Goal: Entertainment & Leisure: Browse casually

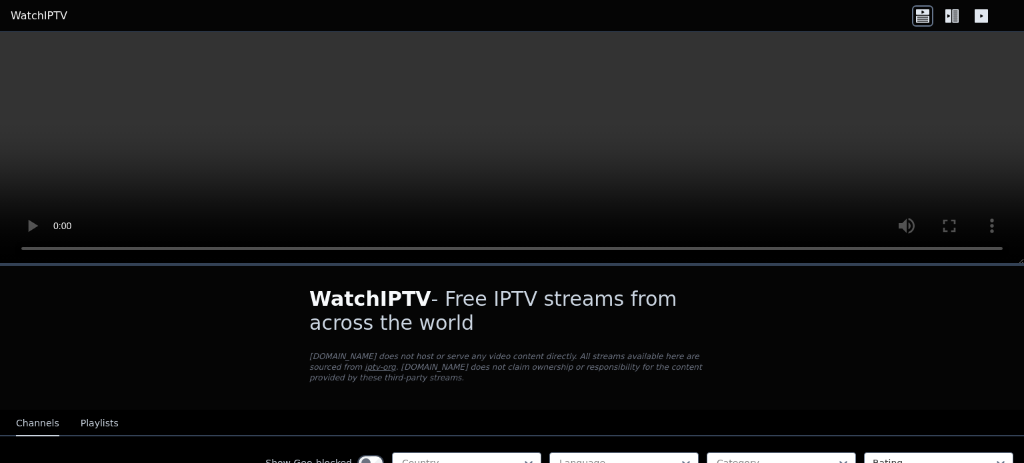
scroll to position [83, 0]
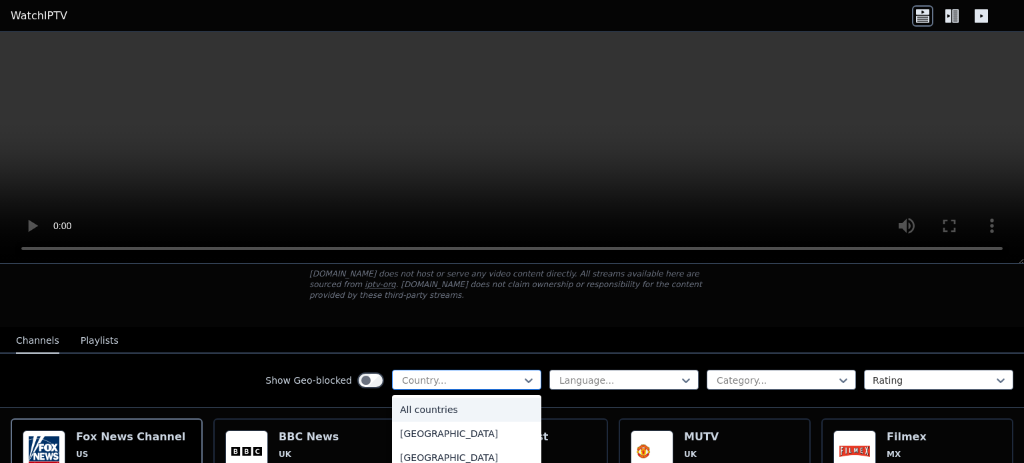
click at [488, 374] on div at bounding box center [461, 380] width 121 height 13
type input "*"
type input "*****"
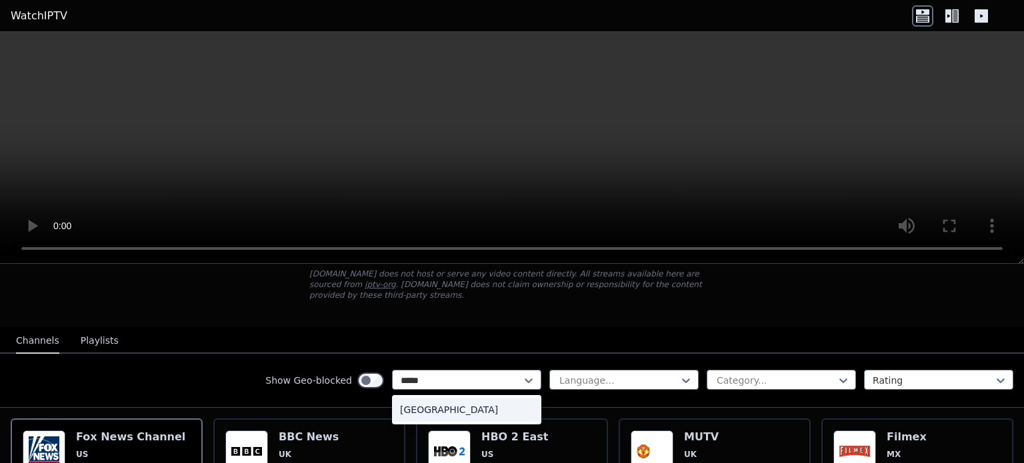
click at [491, 398] on div "[GEOGRAPHIC_DATA]" at bounding box center [466, 410] width 149 height 24
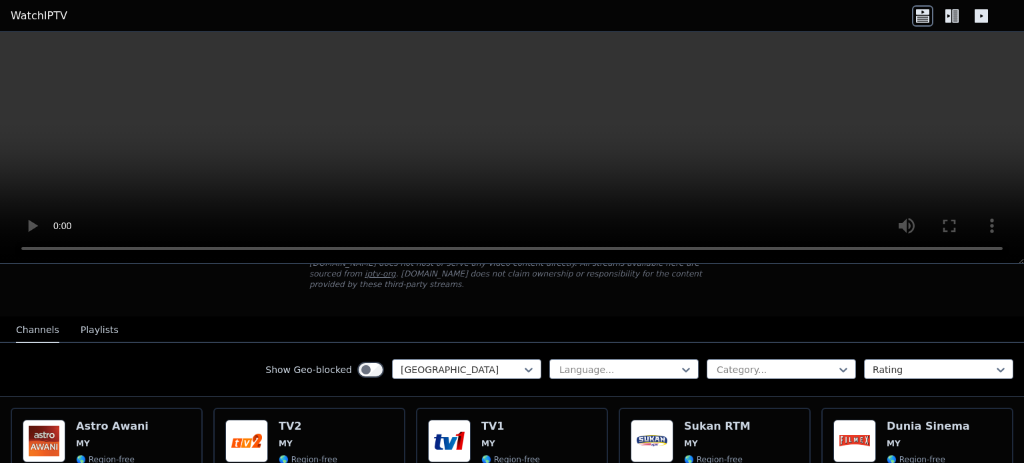
scroll to position [95, 0]
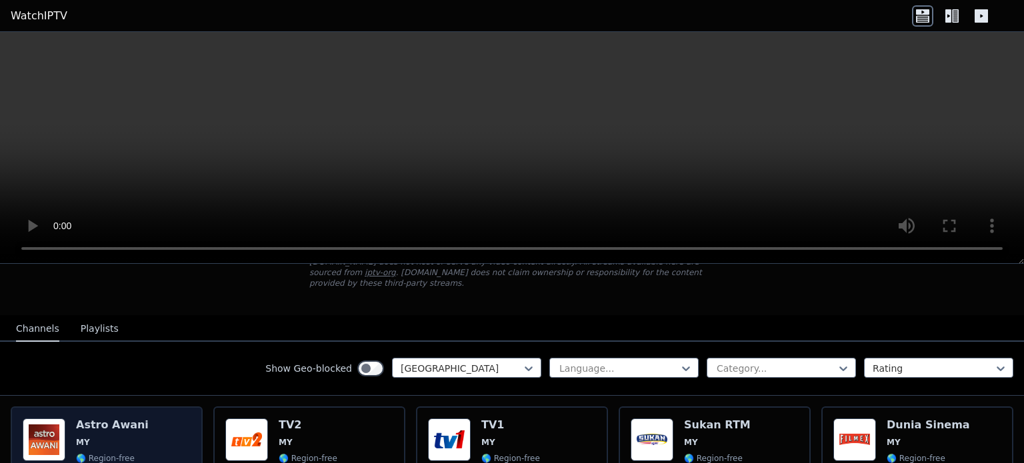
click at [112, 421] on div "Astro Awani MY 🌎 Region-free news msa" at bounding box center [112, 467] width 73 height 96
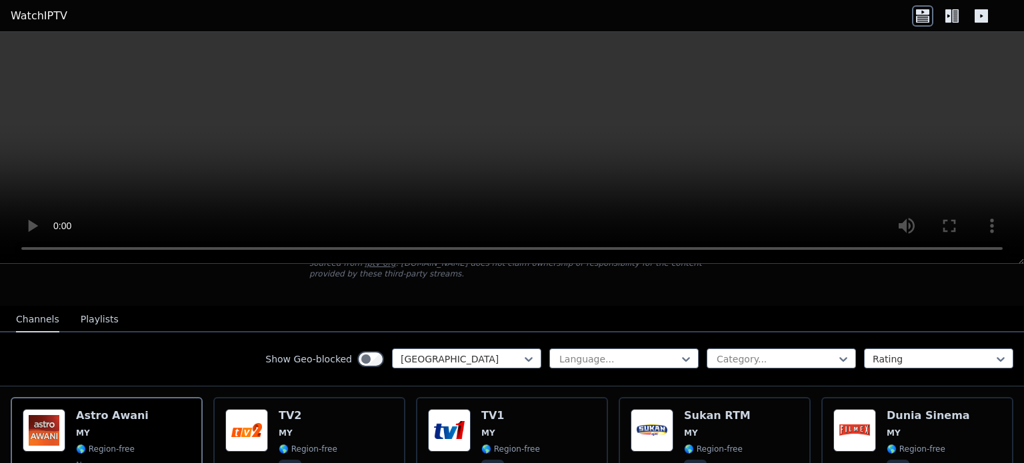
scroll to position [106, 0]
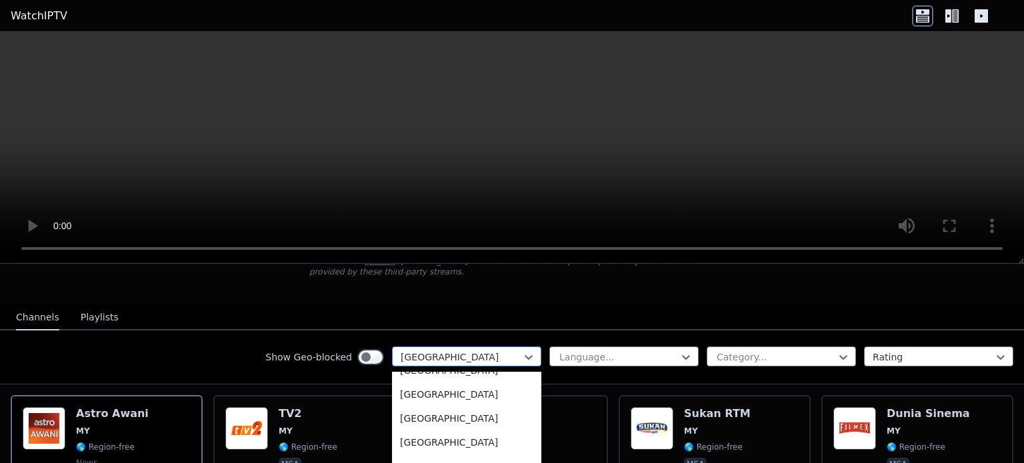
click at [425, 351] on div at bounding box center [461, 357] width 121 height 13
click at [496, 404] on div "[GEOGRAPHIC_DATA]" at bounding box center [466, 416] width 149 height 24
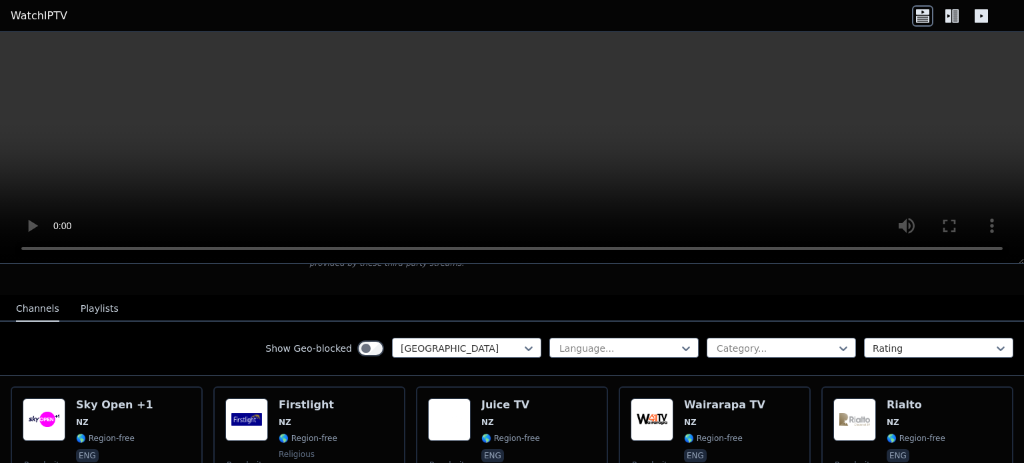
scroll to position [115, 0]
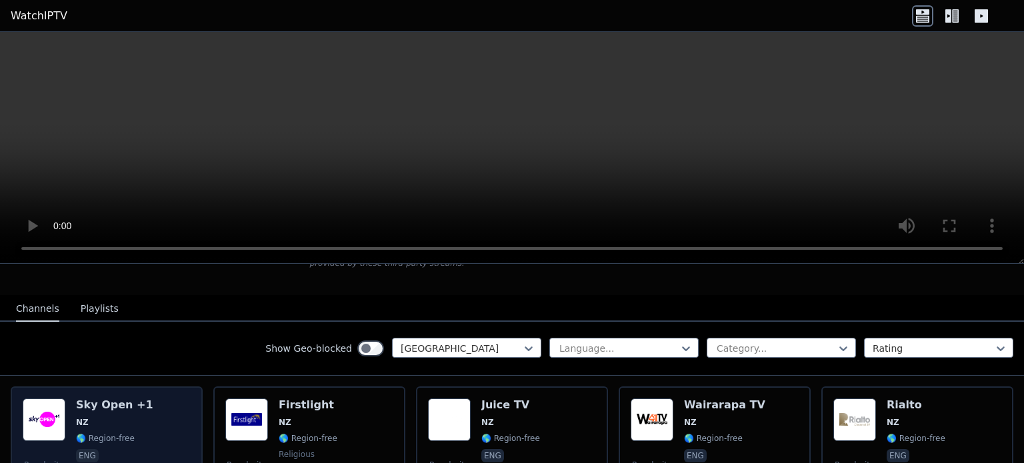
click at [125, 399] on h6 "Sky Open +1" at bounding box center [114, 405] width 77 height 13
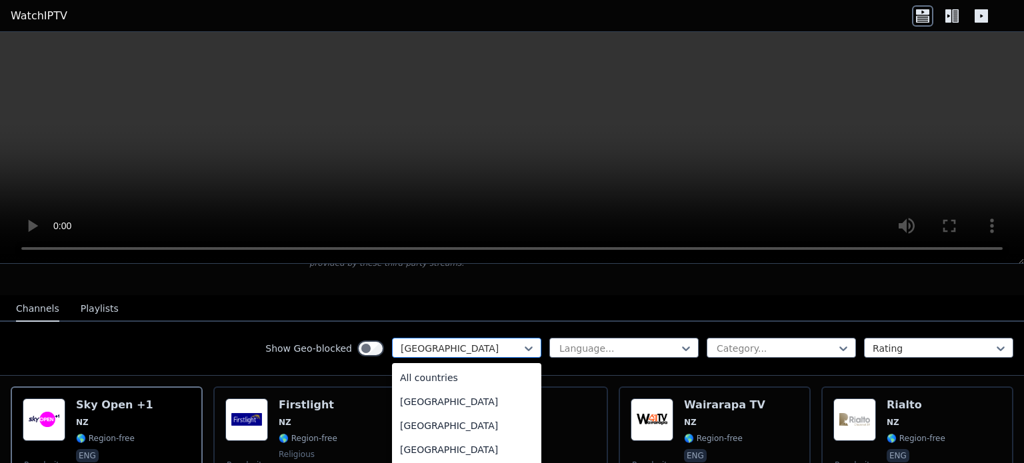
click at [440, 342] on div at bounding box center [461, 348] width 121 height 13
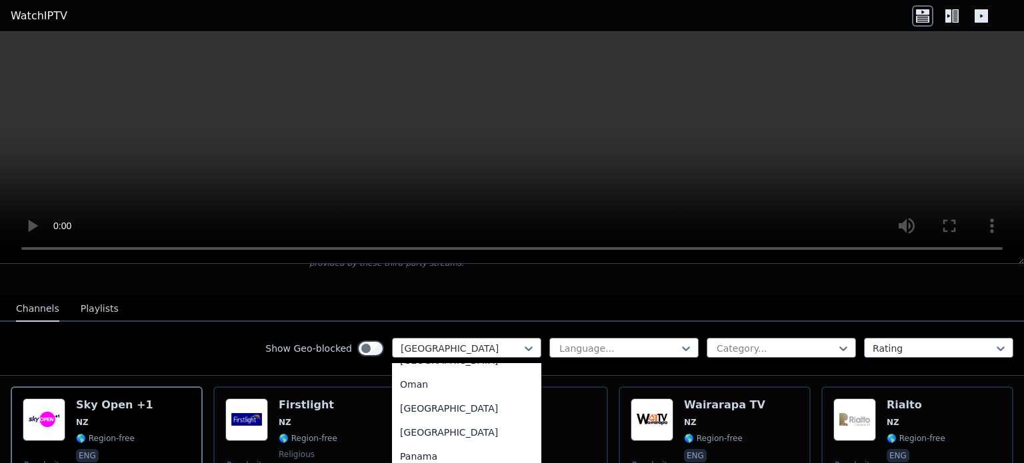
scroll to position [3389, 0]
click at [496, 374] on div "[GEOGRAPHIC_DATA]" at bounding box center [466, 386] width 149 height 24
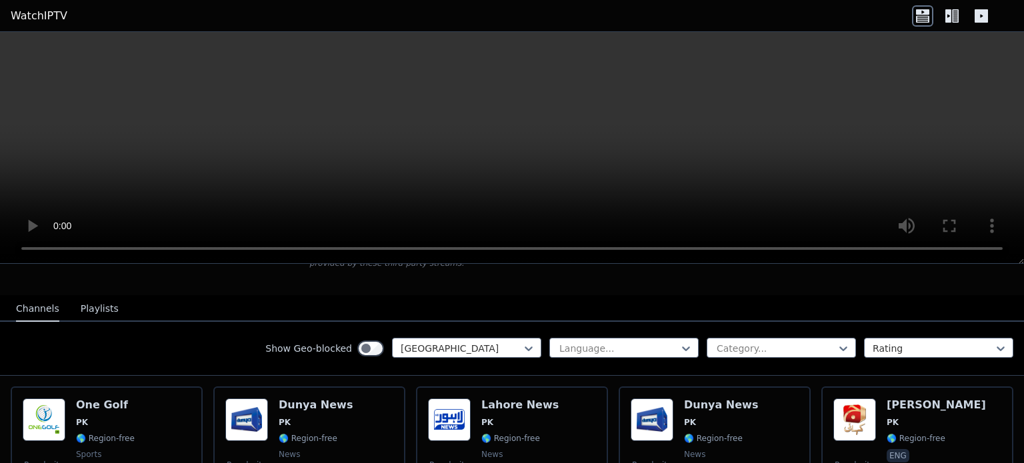
click at [504, 346] on div "Show Geo-blocked [GEOGRAPHIC_DATA]" at bounding box center [403, 348] width 276 height 21
click at [522, 342] on icon at bounding box center [528, 348] width 13 height 13
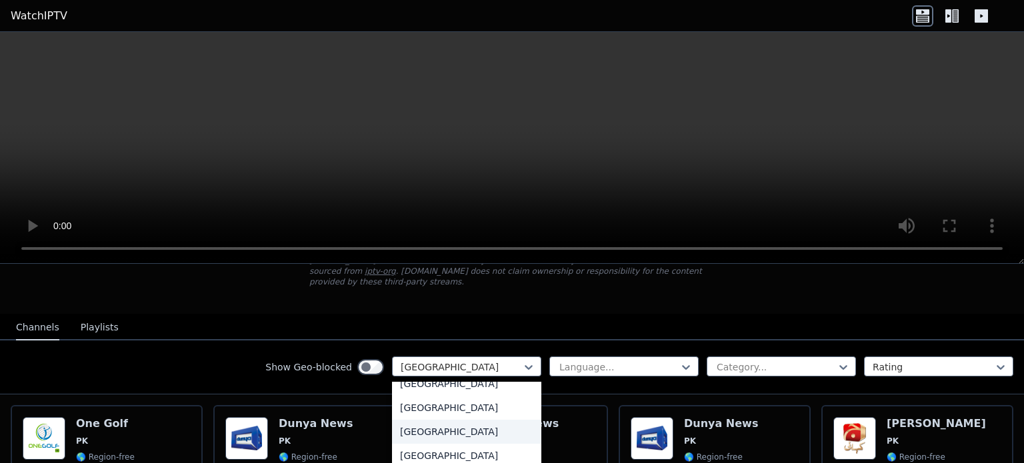
scroll to position [4197, 0]
click at [465, 428] on div "[GEOGRAPHIC_DATA]" at bounding box center [466, 437] width 149 height 24
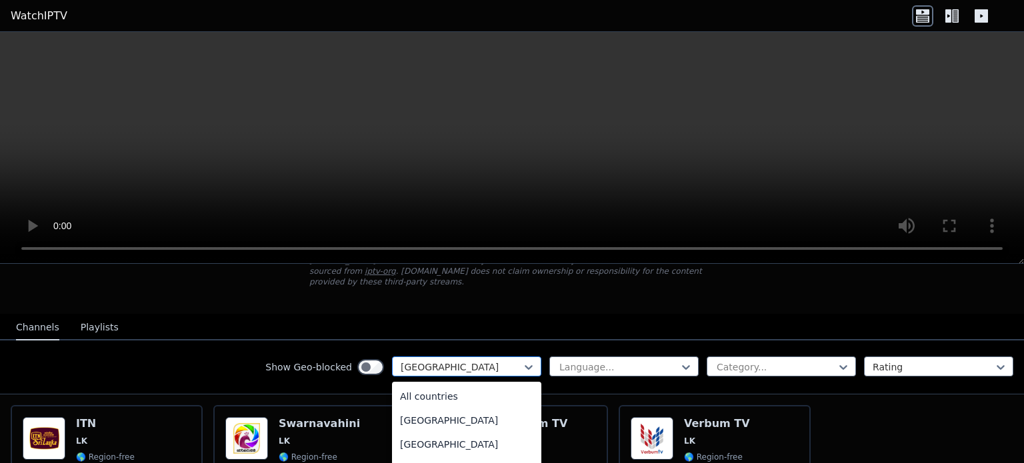
click at [493, 361] on div at bounding box center [461, 367] width 121 height 13
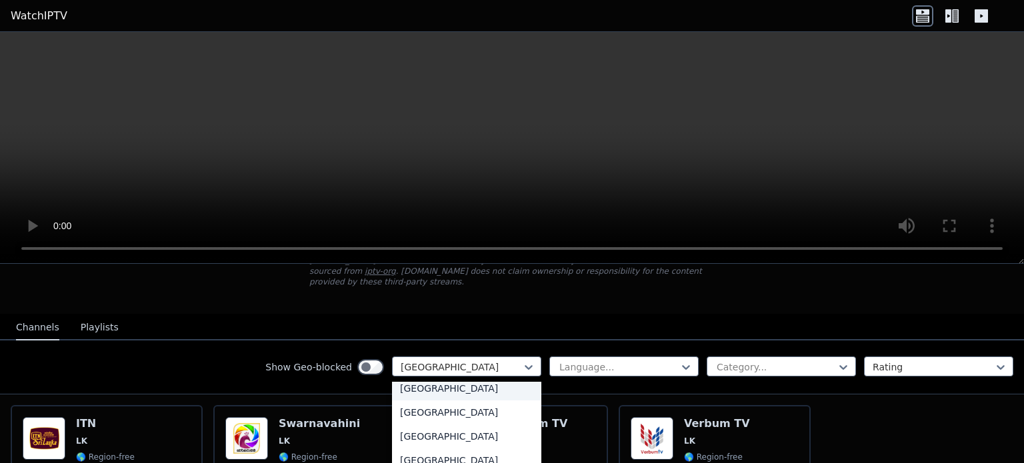
scroll to position [4104, 0]
click at [485, 422] on div "[GEOGRAPHIC_DATA]" at bounding box center [466, 434] width 149 height 24
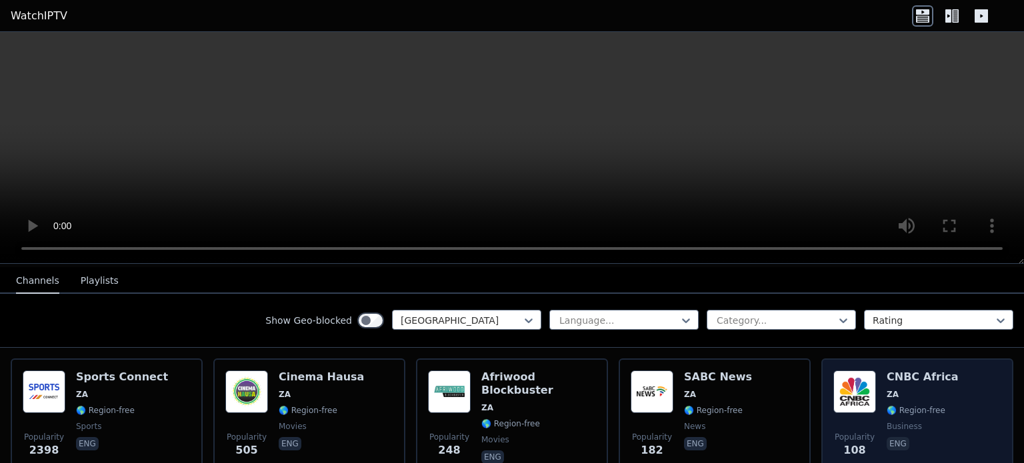
scroll to position [131, 0]
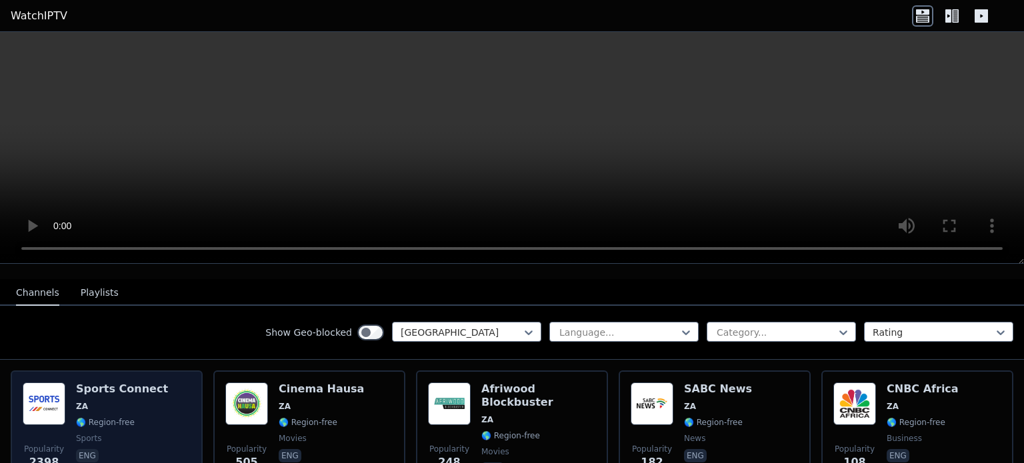
click at [101, 401] on span "ZA" at bounding box center [122, 406] width 92 height 11
